Goal: Find specific page/section: Find specific page/section

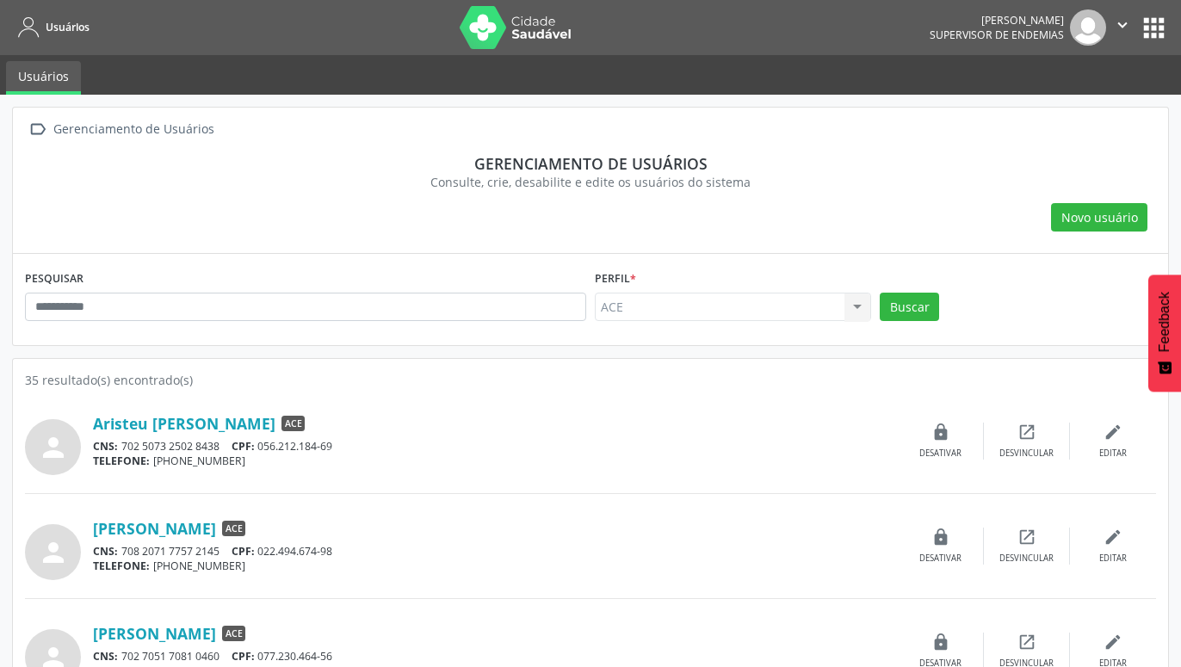
click at [1153, 26] on button "apps" at bounding box center [1154, 28] width 30 height 30
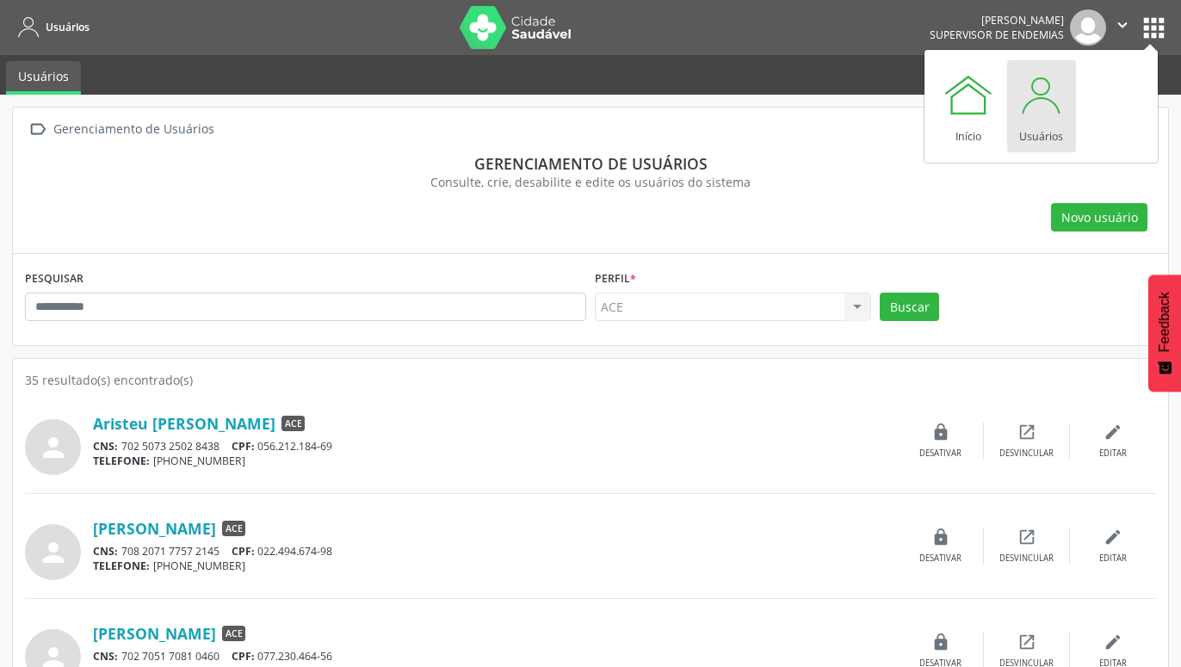
drag, startPoint x: 491, startPoint y: 230, endPoint x: 466, endPoint y: 201, distance: 38.5
click at [491, 228] on div "Novo usuário" at bounding box center [590, 217] width 1131 height 29
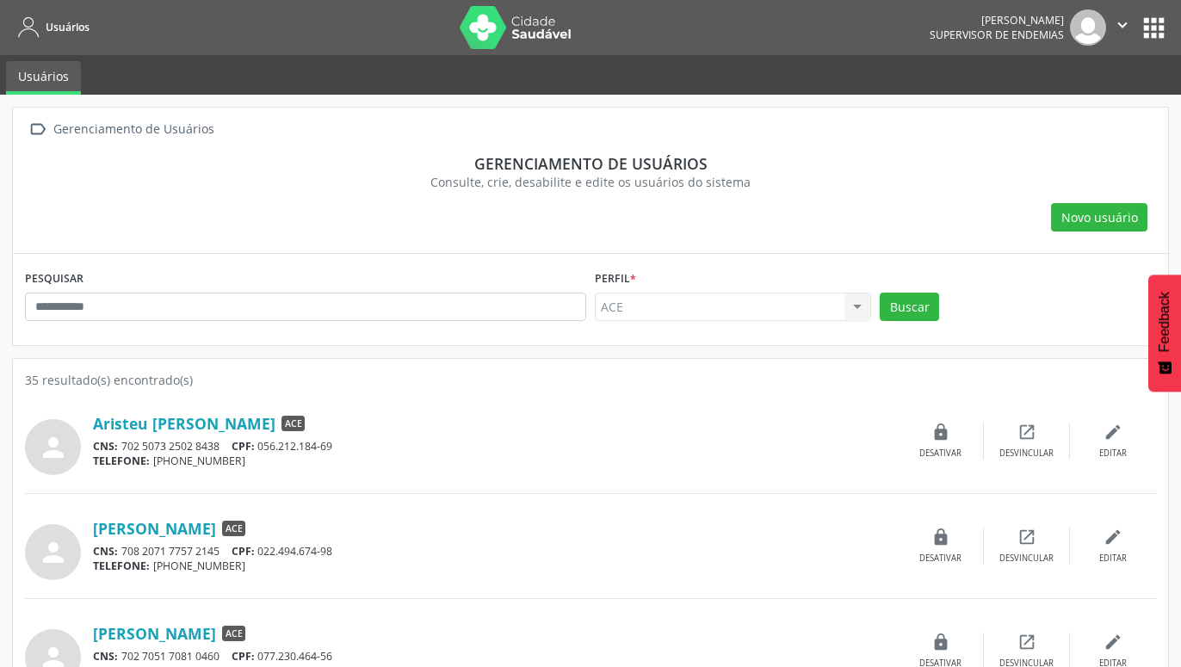
click at [1149, 28] on button "apps" at bounding box center [1154, 28] width 30 height 30
click at [839, 232] on div " Gerenciamento de Usuários Gerenciamento de usuários Consulte, crie, desabilit…" at bounding box center [591, 181] width 1156 height 146
click at [1121, 27] on icon "" at bounding box center [1122, 24] width 19 height 19
click at [1077, 67] on link "Configurações" at bounding box center [1079, 68] width 119 height 24
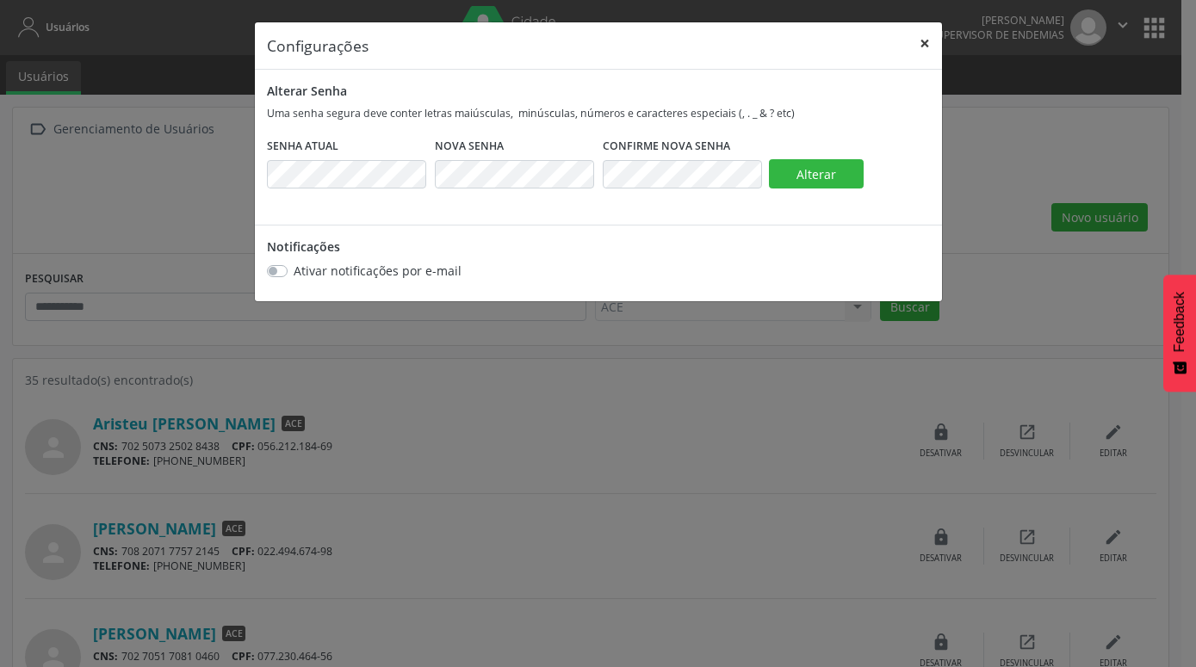
click at [924, 43] on button "×" at bounding box center [925, 43] width 34 height 42
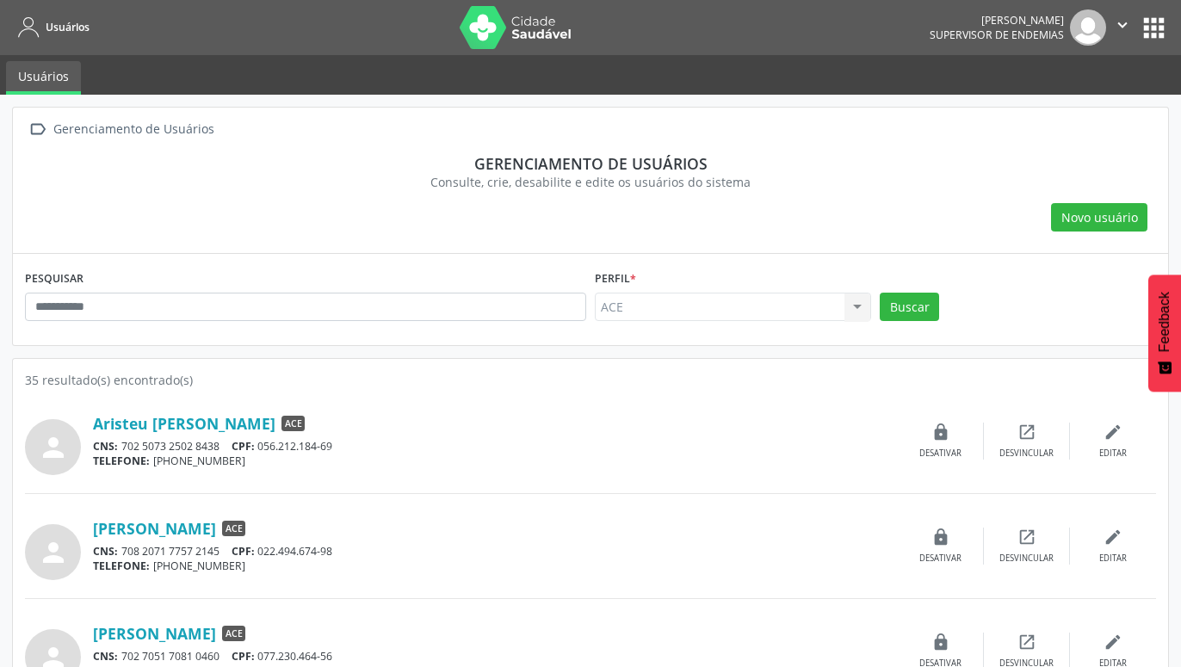
click at [863, 307] on div "ACE ACE Nenhum resultado encontrado para: " " Não há nenhuma opção para ser exi…" at bounding box center [733, 307] width 276 height 29
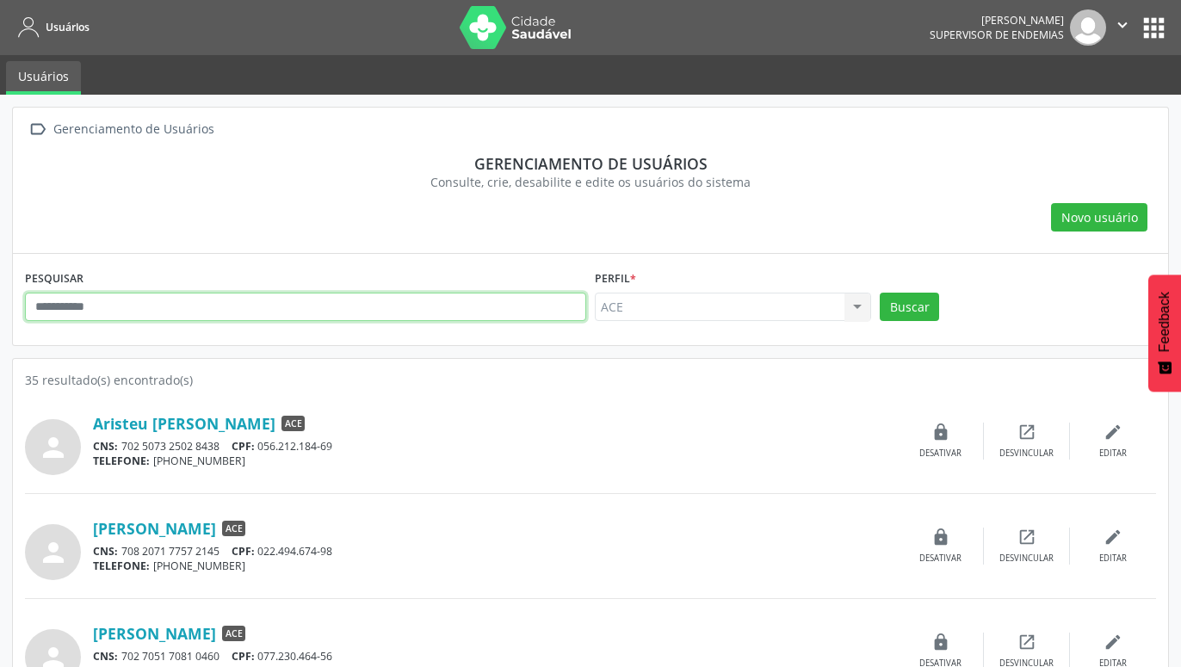
click at [528, 309] on input "text" at bounding box center [305, 307] width 561 height 29
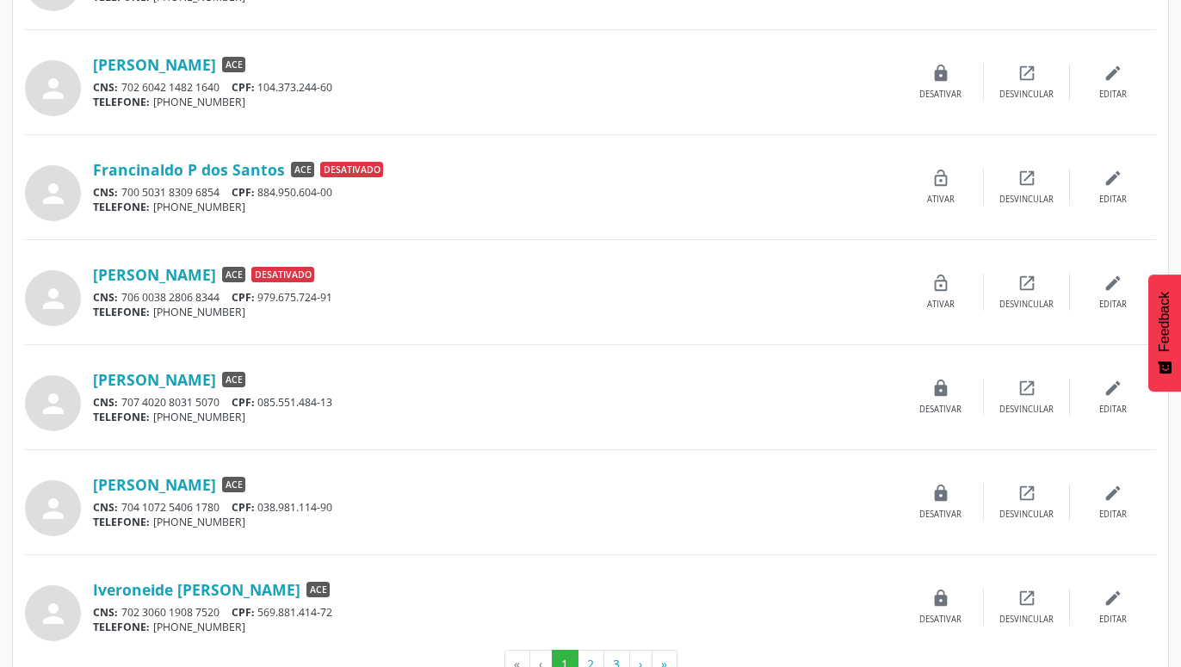
scroll to position [1354, 0]
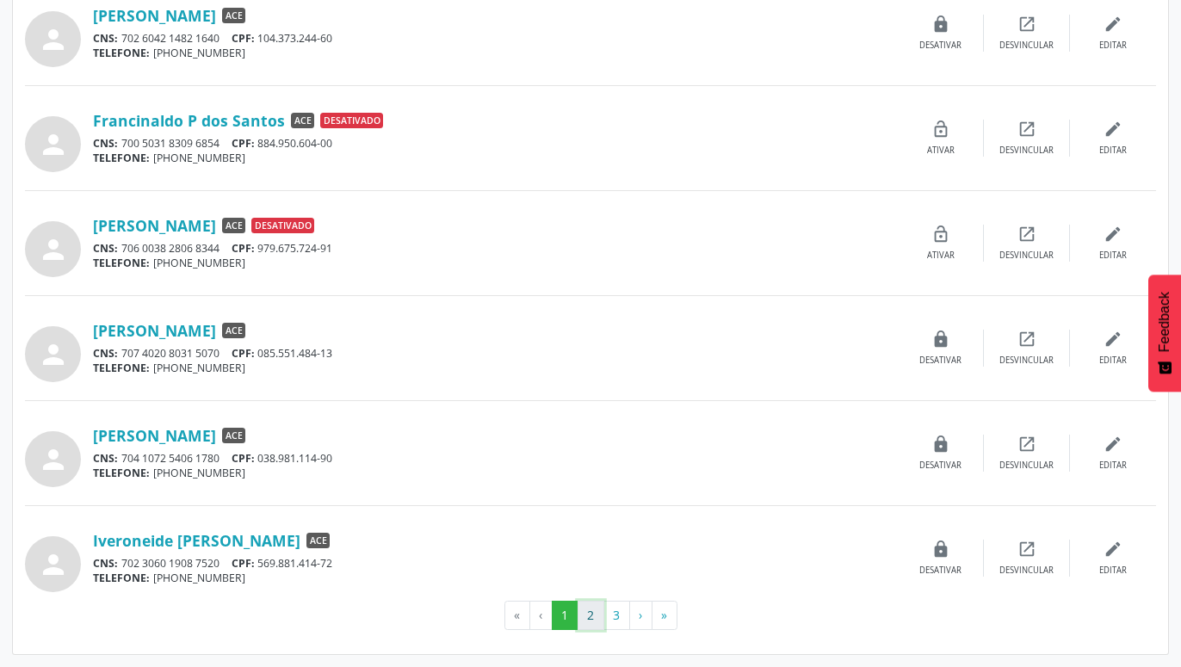
click at [593, 614] on button "2" at bounding box center [591, 615] width 27 height 29
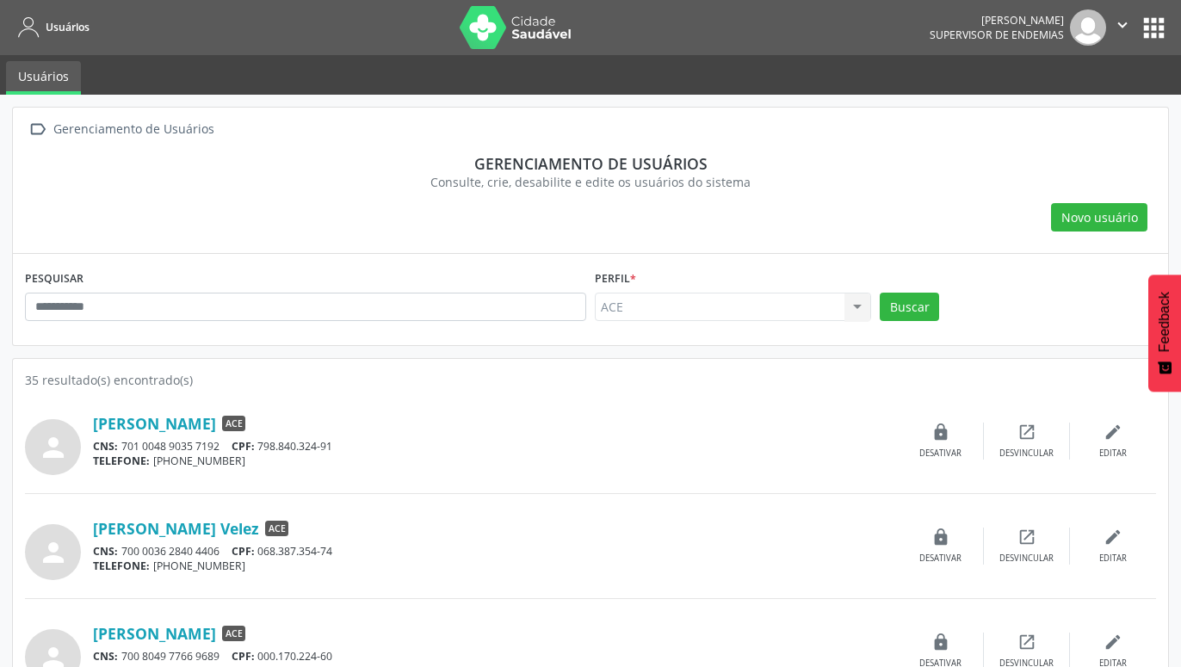
scroll to position [88, 0]
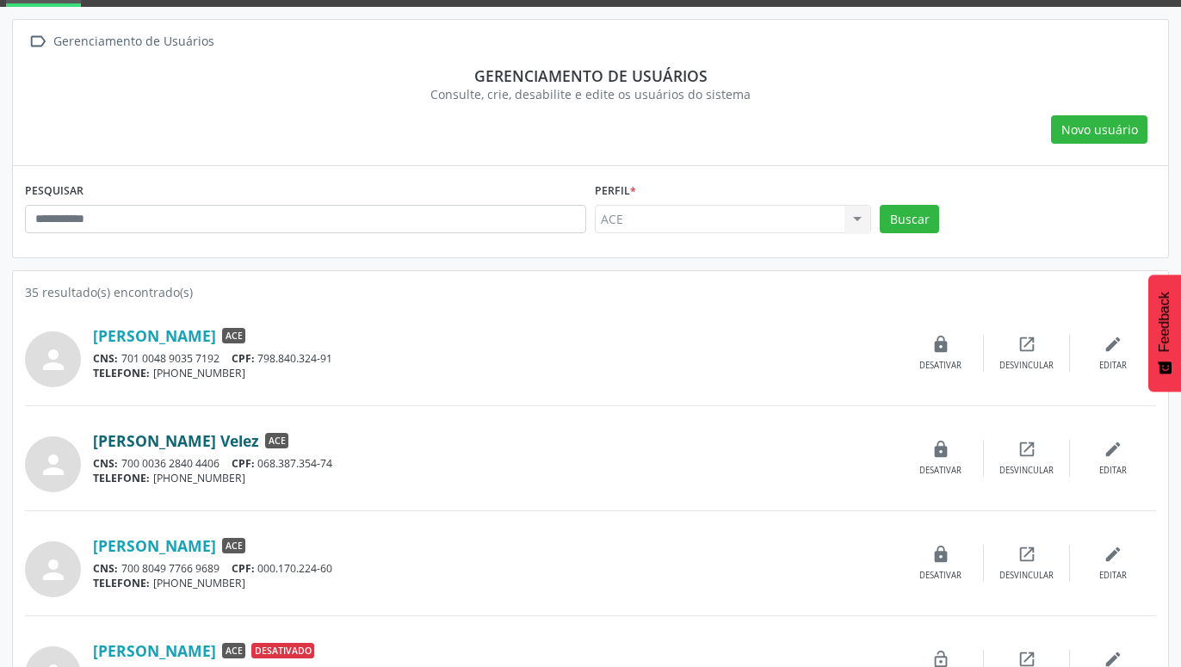
click at [202, 444] on link "[PERSON_NAME] Velez" at bounding box center [176, 440] width 166 height 19
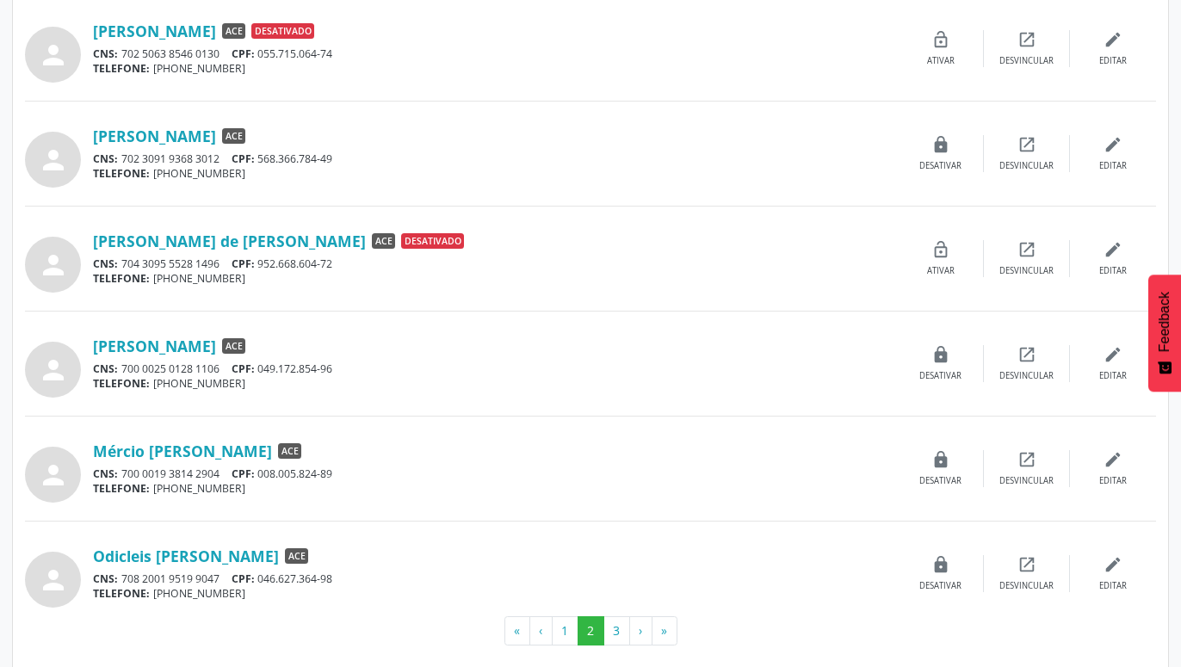
scroll to position [1354, 0]
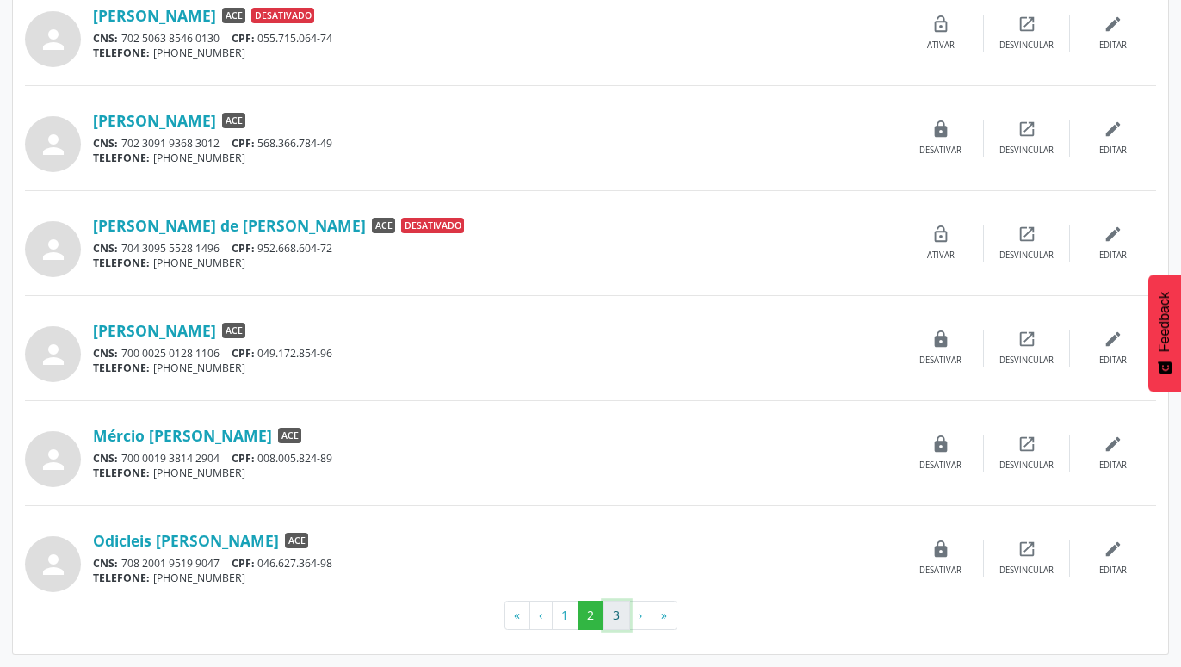
click at [621, 617] on button "3" at bounding box center [617, 615] width 27 height 29
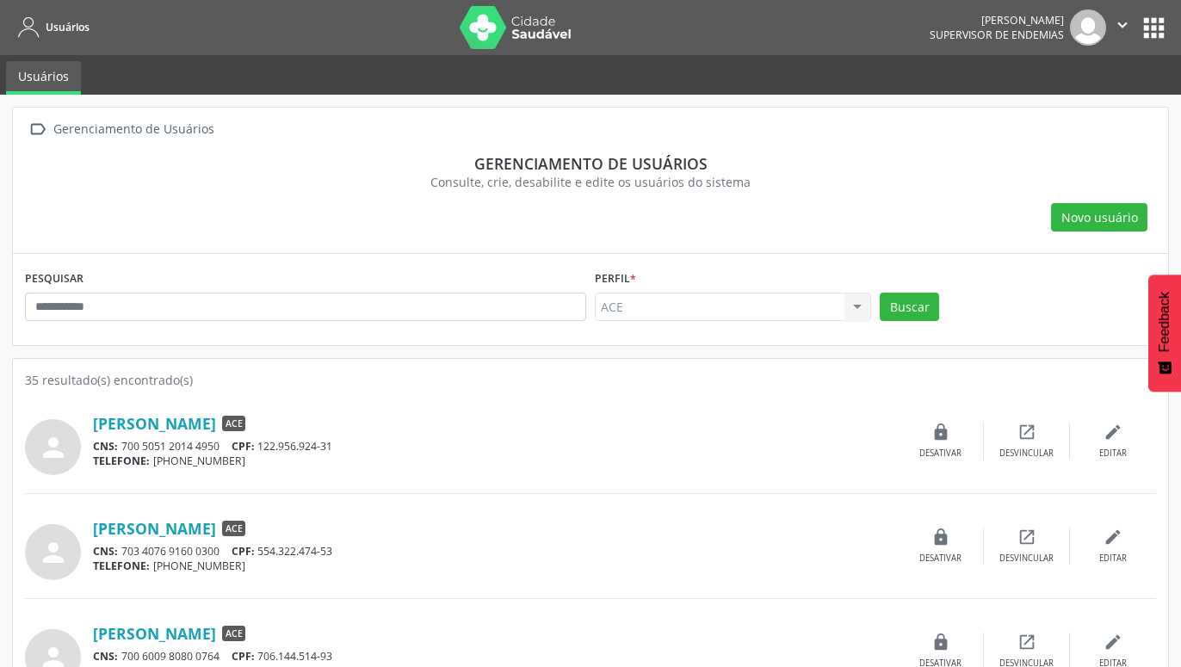
scroll to position [88, 0]
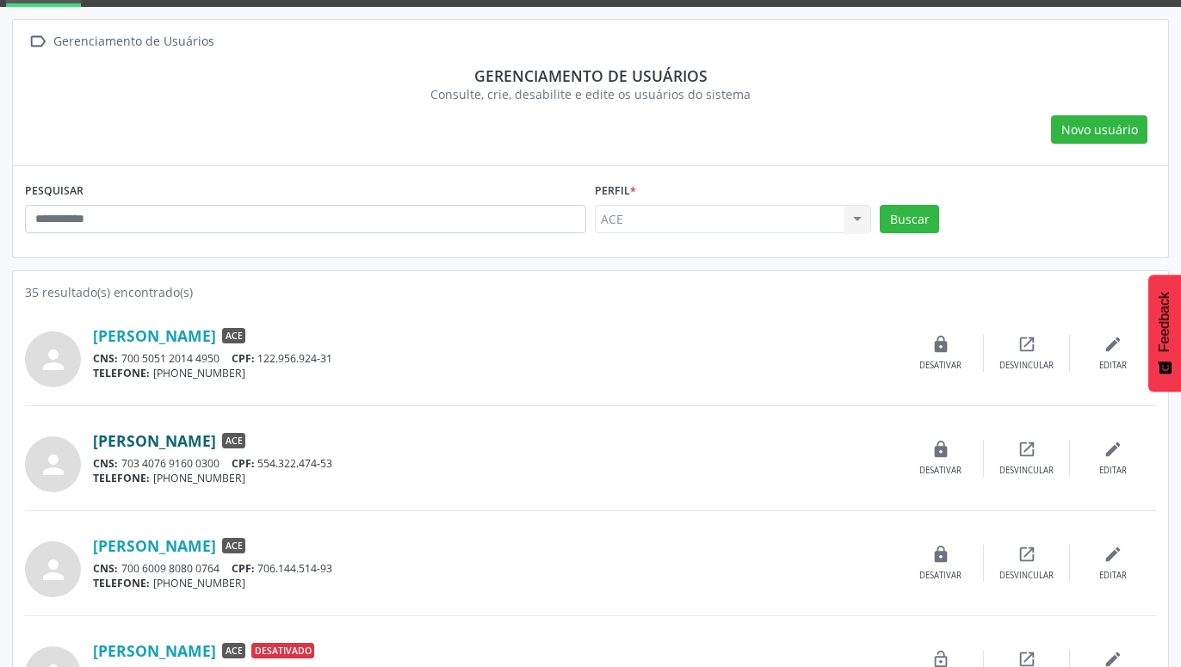
click at [149, 444] on link "[PERSON_NAME]" at bounding box center [154, 440] width 123 height 19
